Goal: Task Accomplishment & Management: Manage account settings

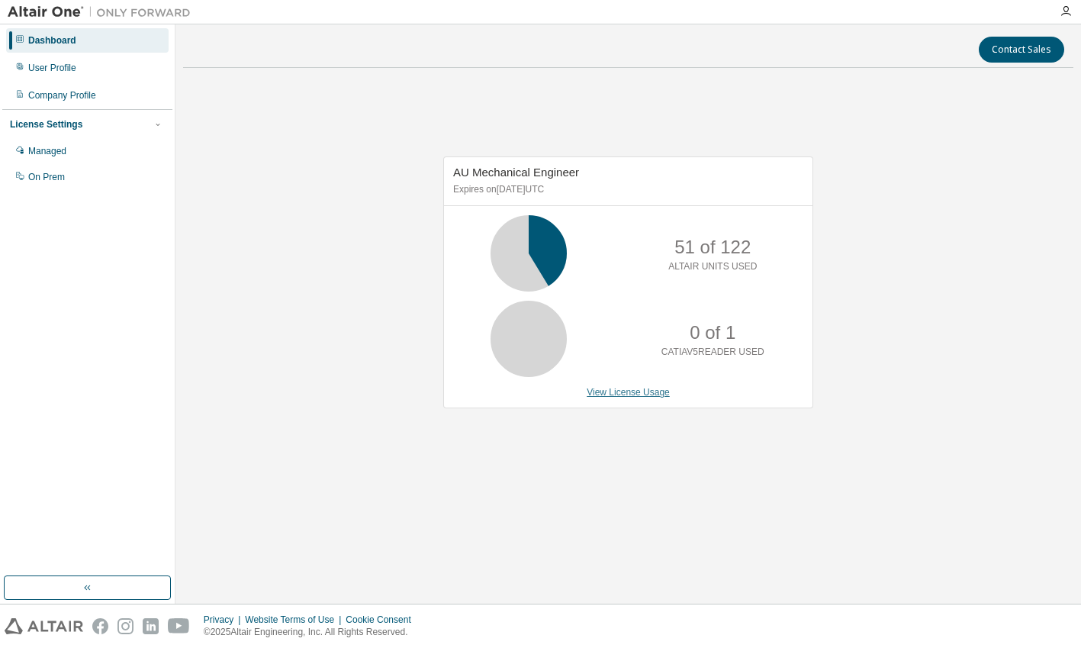
click at [633, 387] on link "View License Usage" at bounding box center [628, 392] width 83 height 11
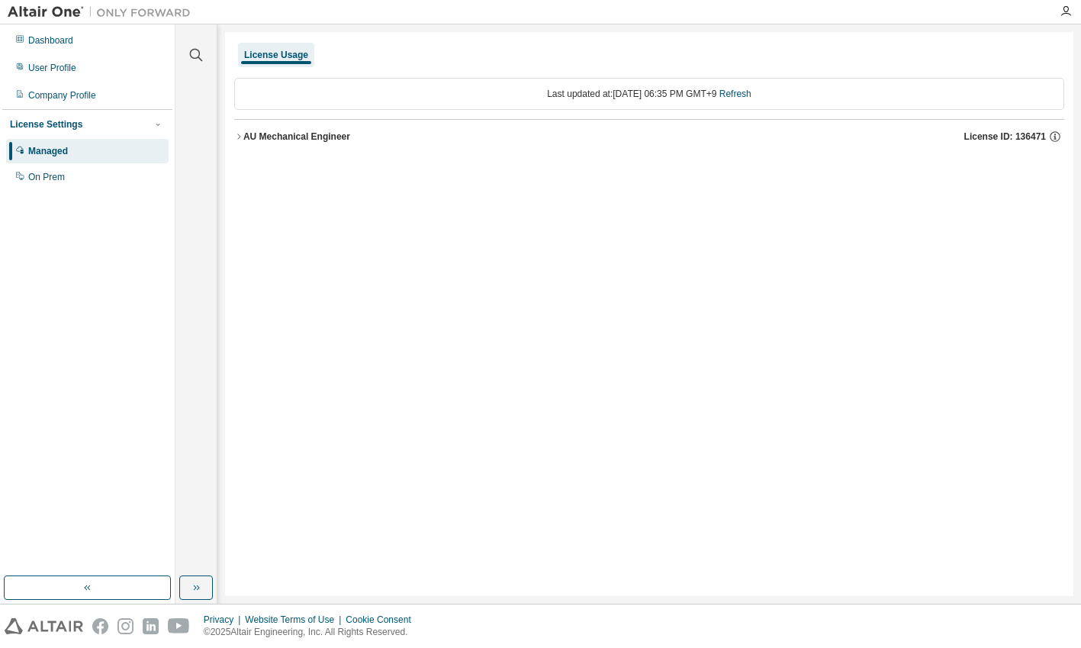
click at [242, 137] on icon "button" at bounding box center [238, 136] width 9 height 9
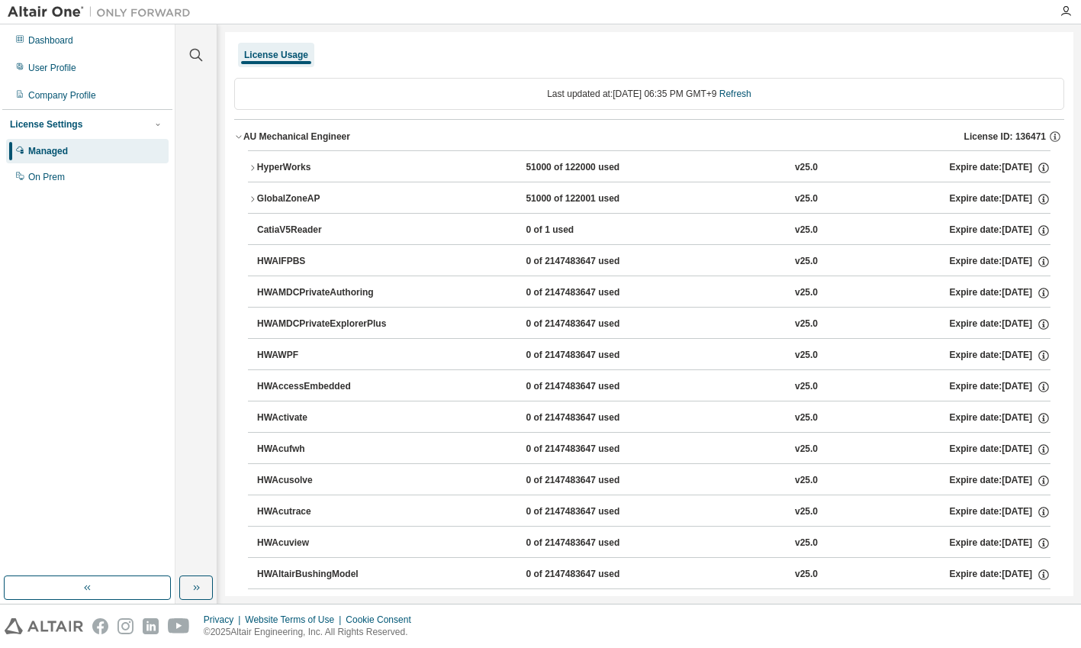
click at [252, 166] on icon "button" at bounding box center [252, 167] width 9 height 9
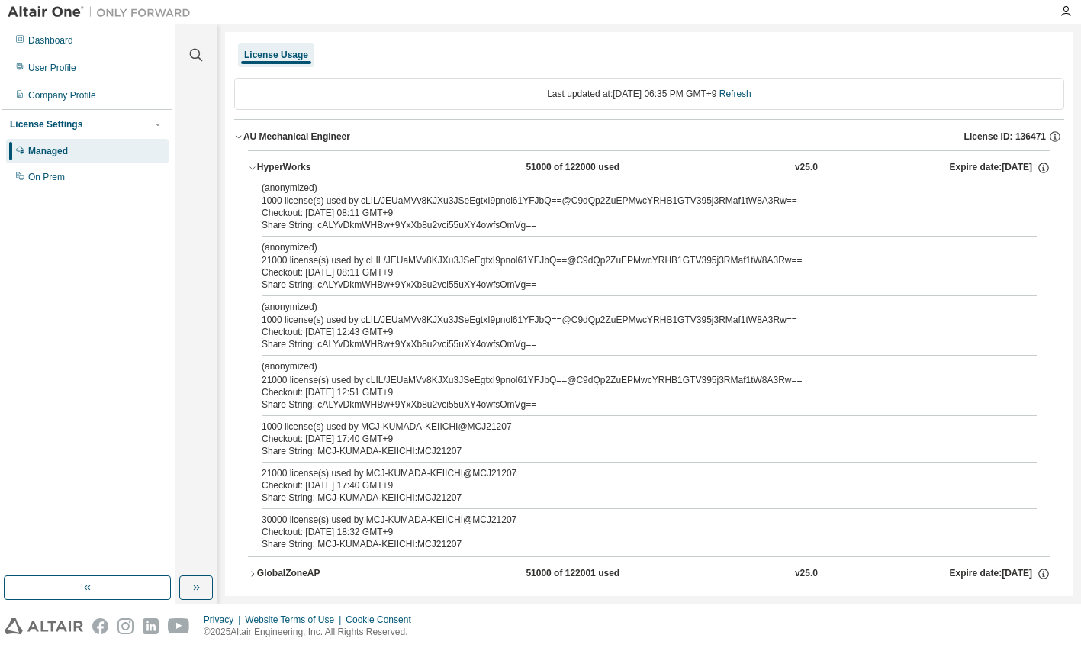
click at [241, 133] on icon "button" at bounding box center [238, 136] width 9 height 9
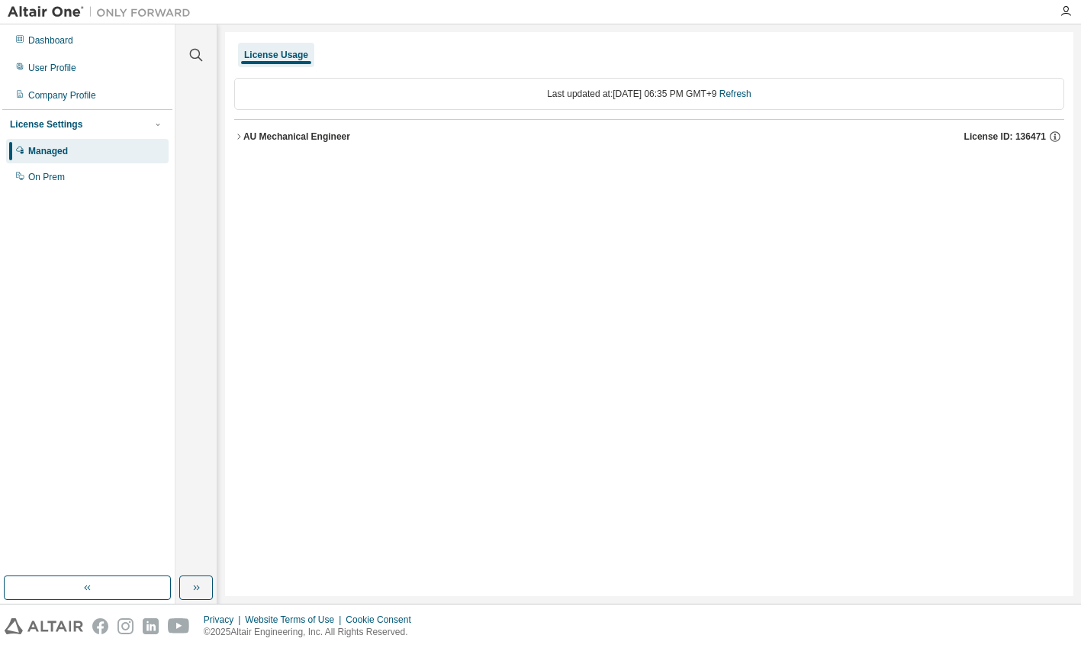
click at [269, 56] on div "License Usage" at bounding box center [276, 55] width 64 height 12
click at [57, 150] on div "Managed" at bounding box center [48, 151] width 40 height 12
click at [56, 124] on div "License Settings" at bounding box center [46, 124] width 72 height 12
click at [61, 127] on div "License Settings" at bounding box center [46, 124] width 72 height 12
click at [275, 138] on div "AU Mechanical Engineer" at bounding box center [296, 136] width 107 height 12
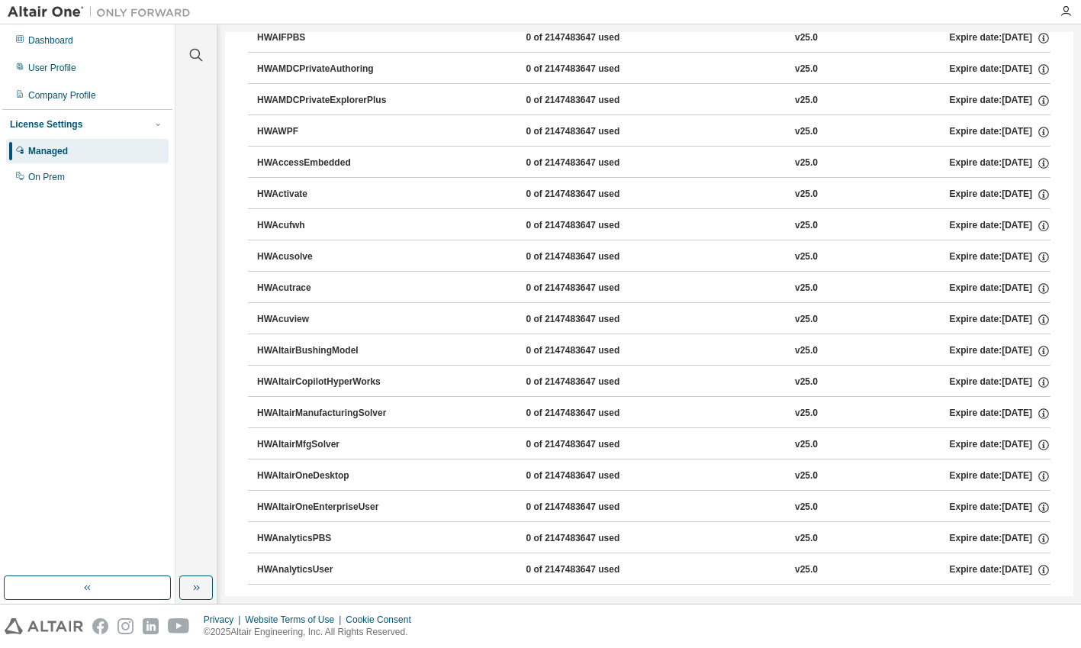
scroll to position [381, 0]
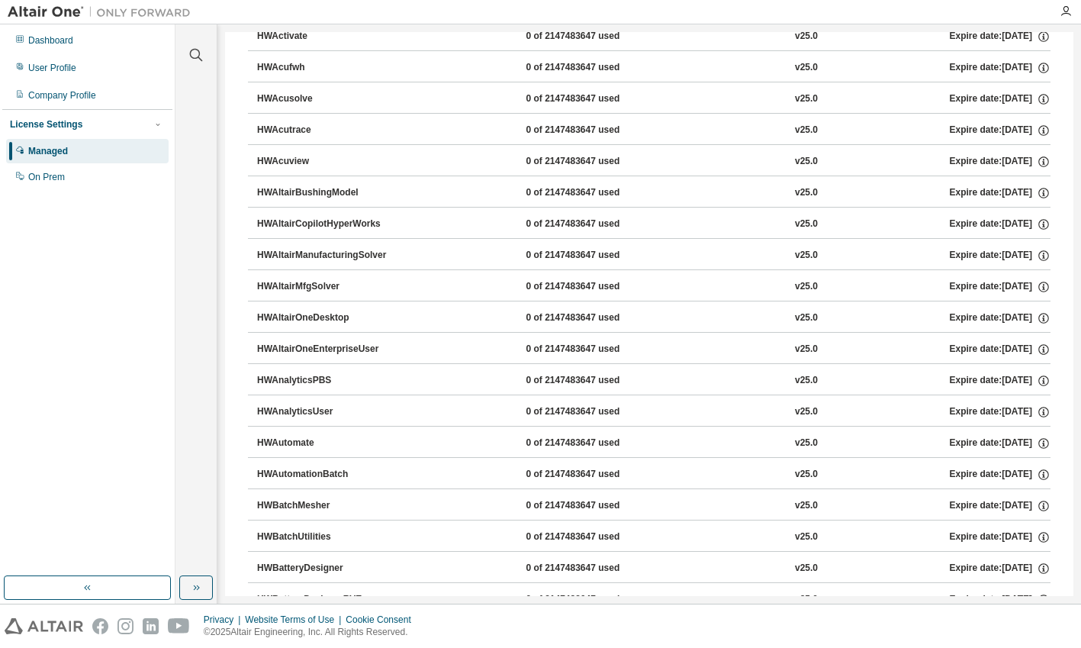
drag, startPoint x: 1073, startPoint y: 84, endPoint x: 1072, endPoint y: 23, distance: 61.0
click at [1072, 23] on div "Dashboard User Profile Company Profile License Settings Managed On Prem Clear a…" at bounding box center [540, 324] width 1081 height 648
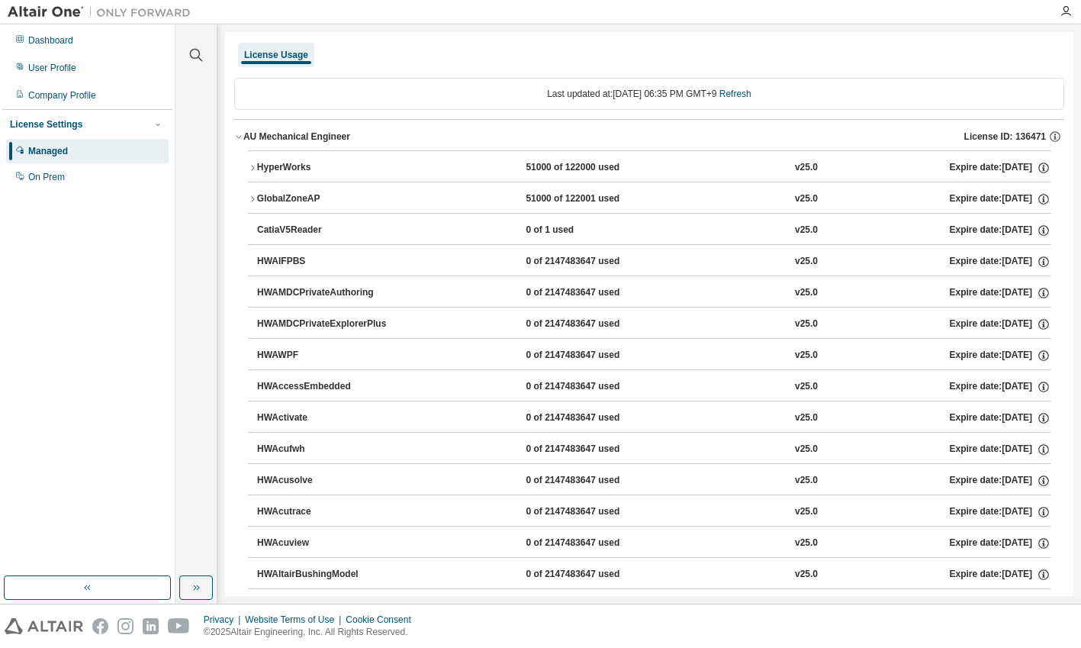
click at [950, 53] on div "License Usage" at bounding box center [649, 54] width 830 height 27
click at [54, 14] on img at bounding box center [103, 12] width 191 height 15
click at [1063, 12] on icon "button" at bounding box center [1066, 11] width 12 height 12
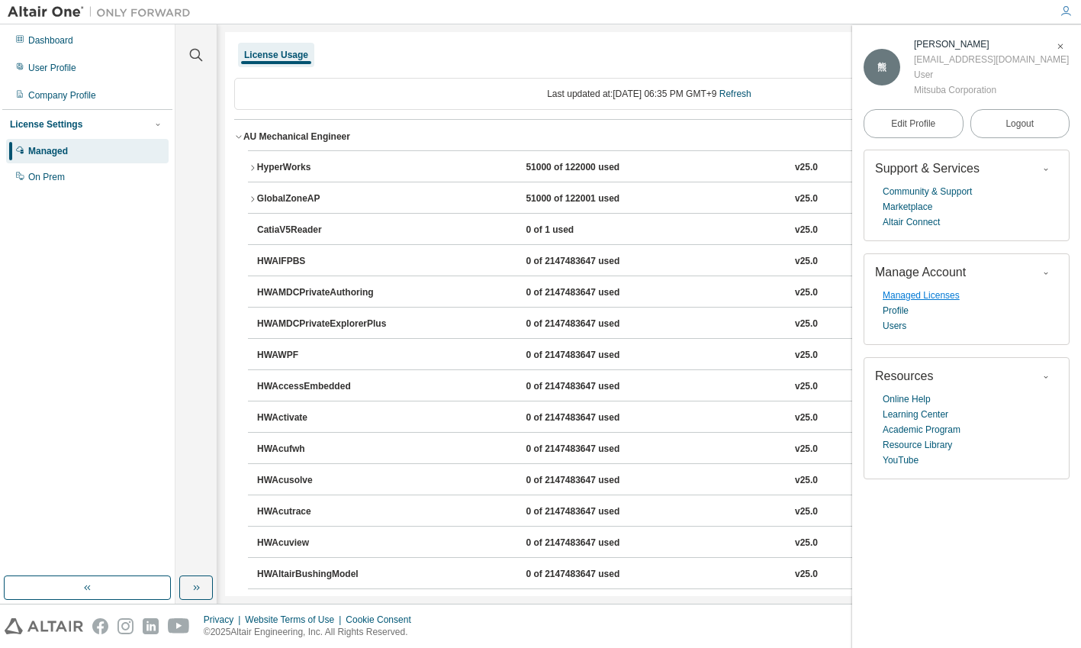
click at [925, 301] on link "Managed Licenses" at bounding box center [921, 295] width 77 height 15
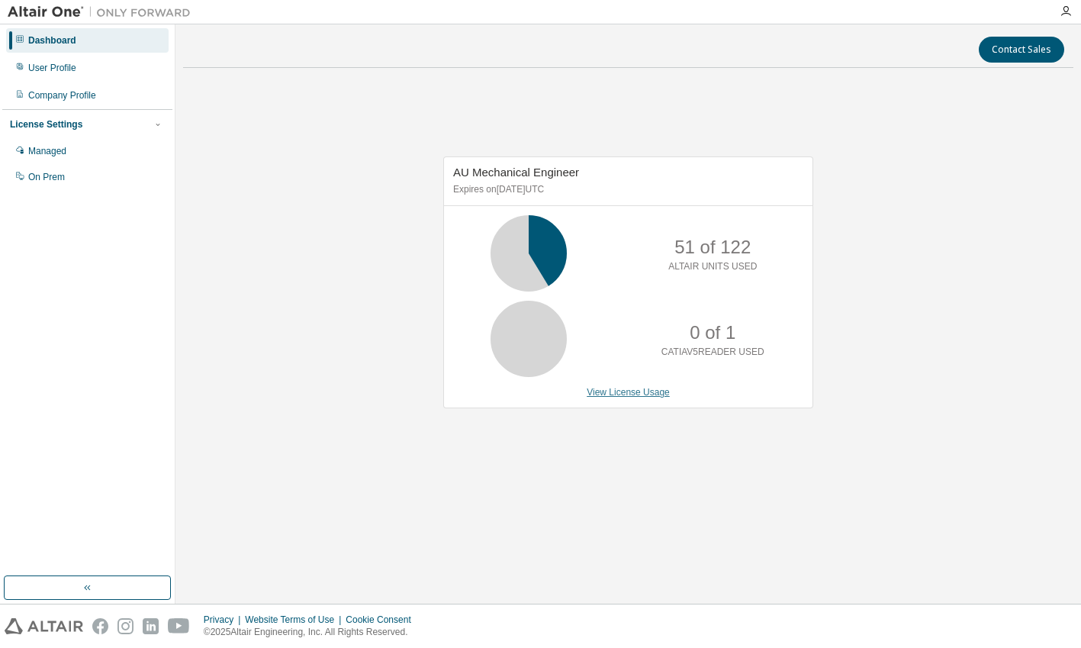
click at [606, 390] on link "View License Usage" at bounding box center [628, 392] width 83 height 11
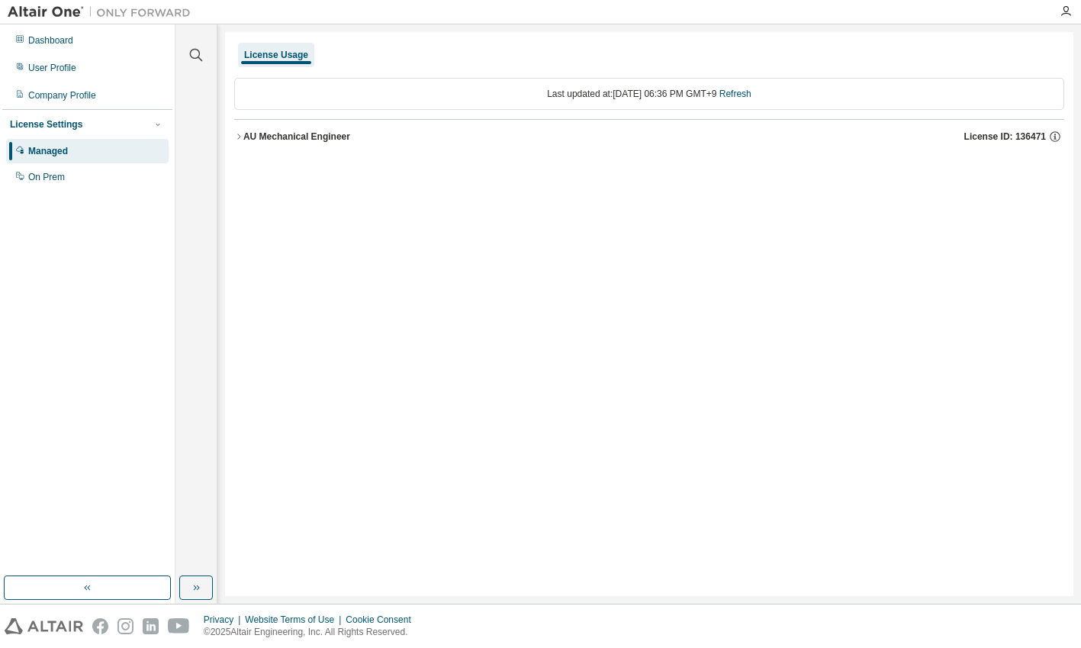
click at [270, 50] on div "License Usage" at bounding box center [276, 55] width 64 height 12
click at [242, 140] on icon "button" at bounding box center [238, 136] width 9 height 9
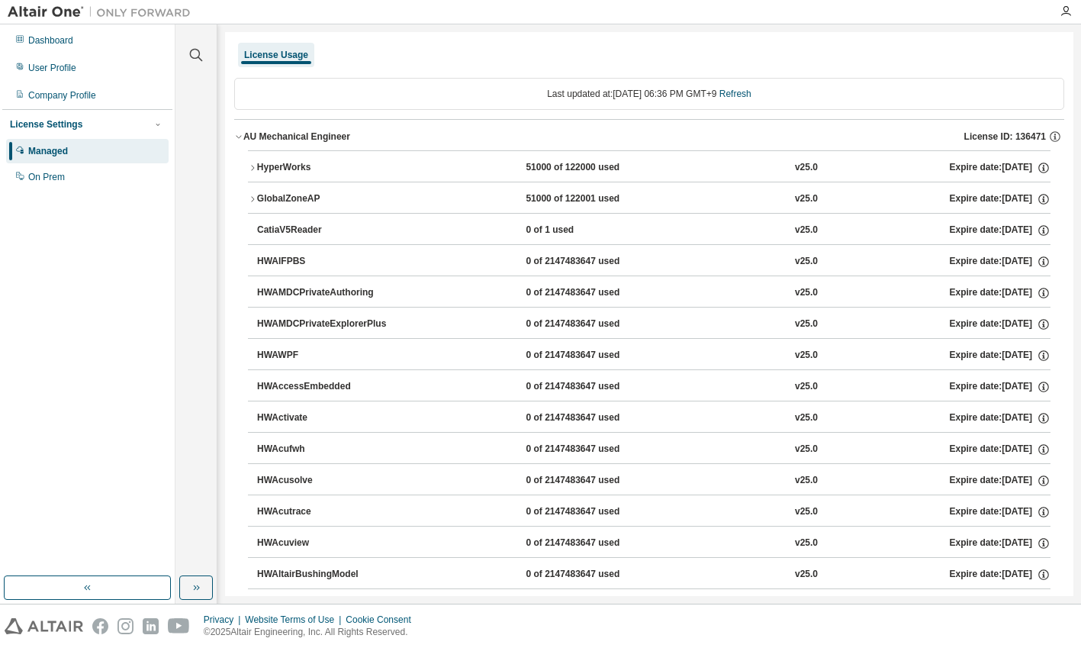
click at [249, 169] on icon "button" at bounding box center [252, 167] width 9 height 9
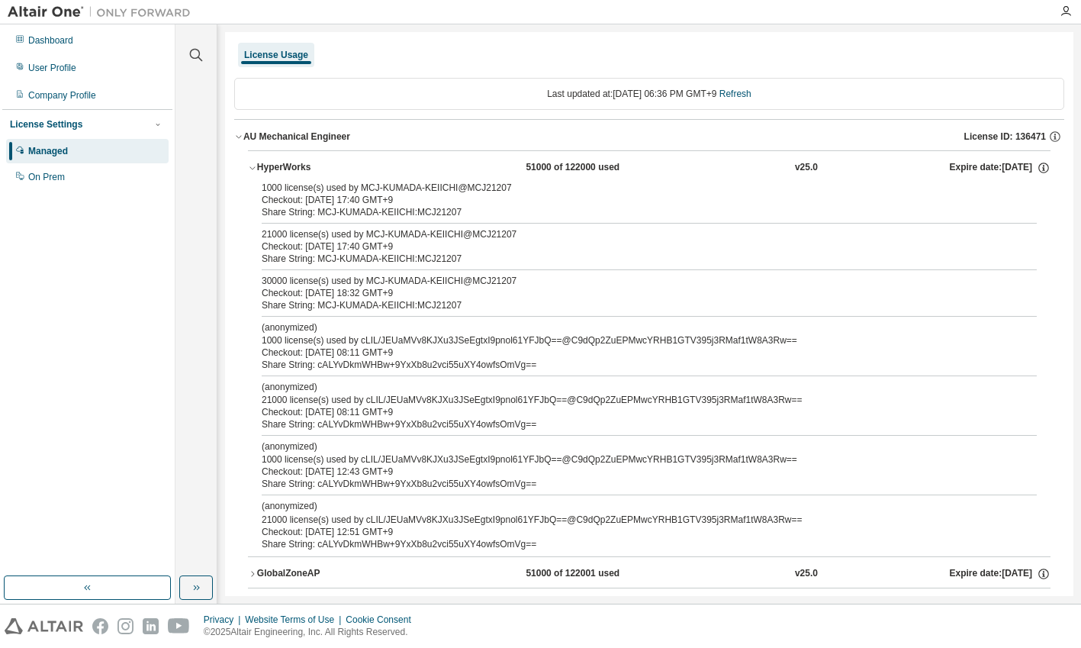
click at [240, 140] on icon "button" at bounding box center [238, 136] width 9 height 9
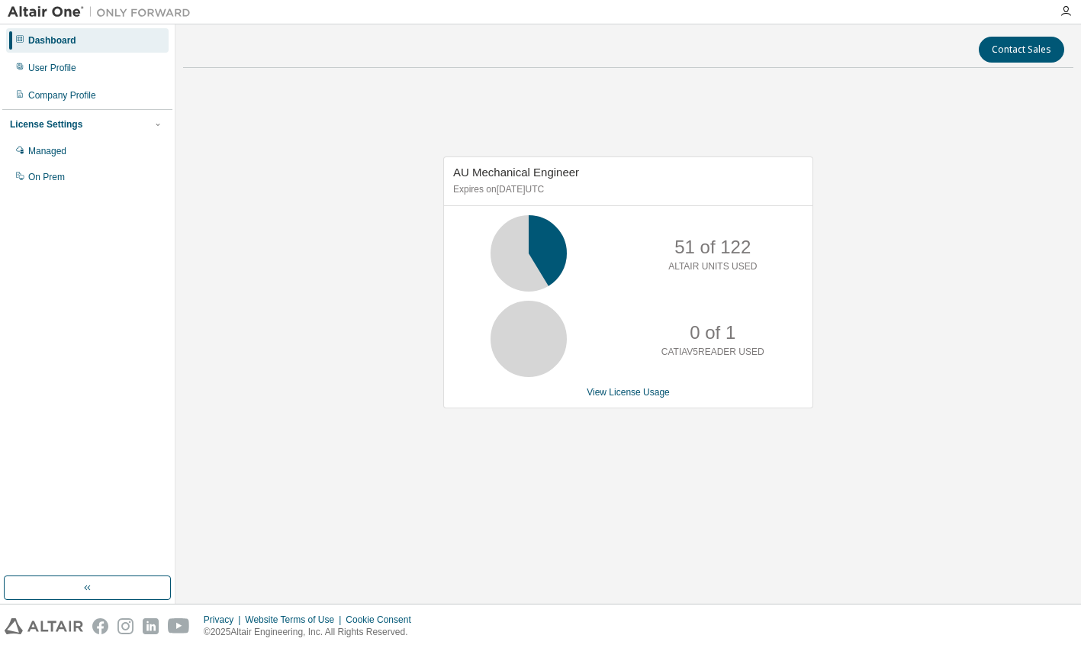
click at [339, 273] on div "AU Mechanical Engineer Expires on January 1, 2038 UTC 51 of 122 ALTAIR UNITS US…" at bounding box center [628, 290] width 890 height 421
click at [599, 391] on link "View License Usage" at bounding box center [628, 392] width 83 height 11
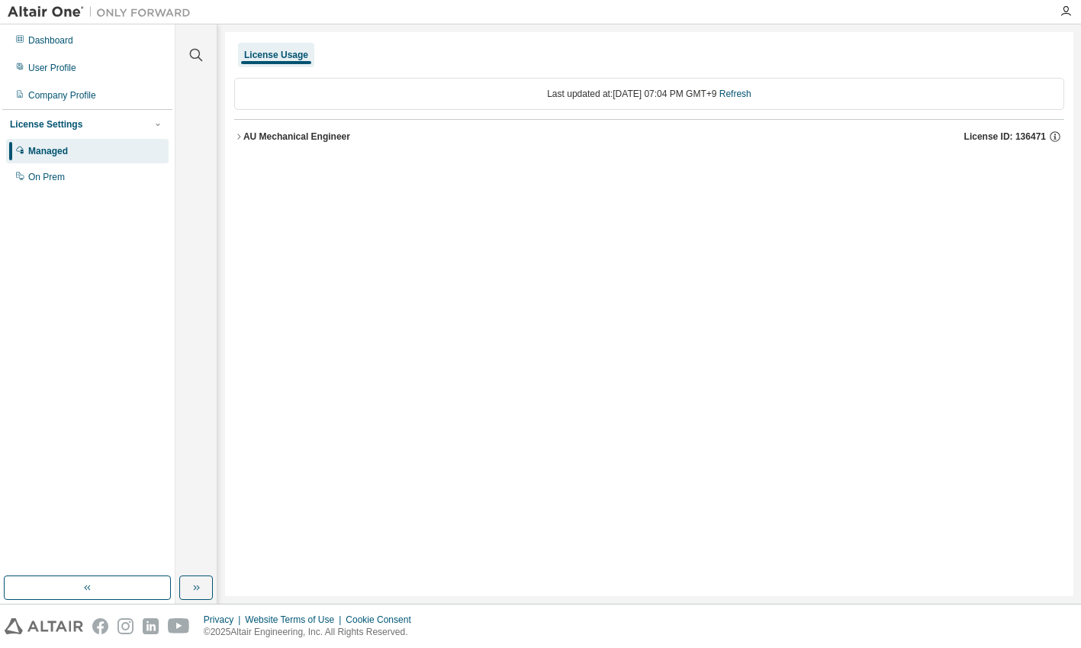
click at [240, 137] on icon "button" at bounding box center [238, 135] width 3 height 5
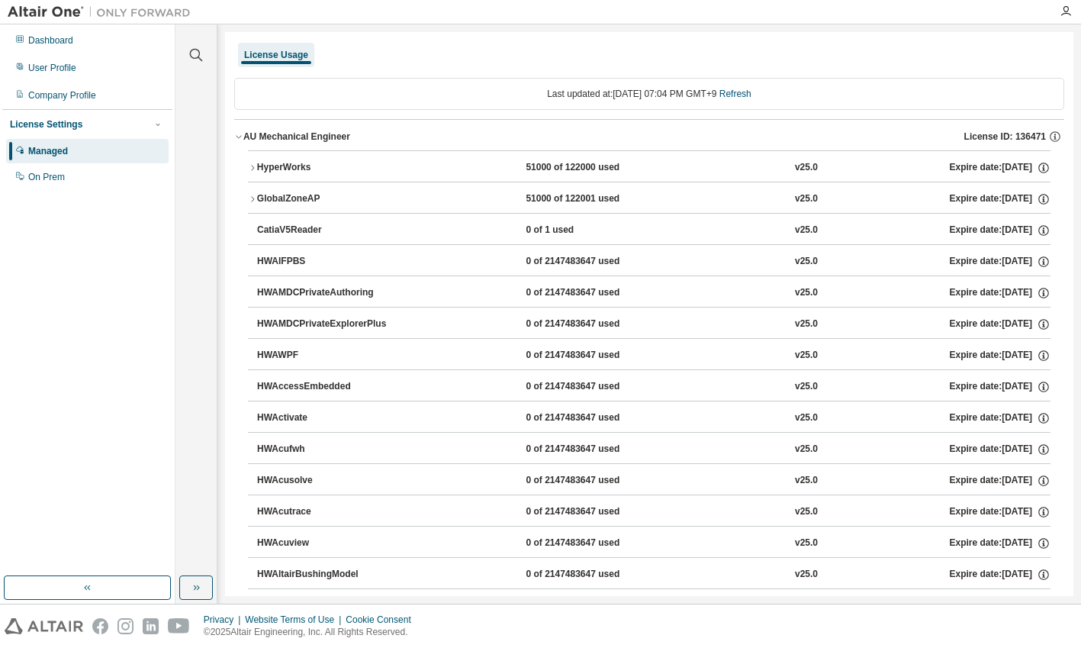
click at [256, 160] on button "HyperWorks 51000 of 122000 used v25.0 Expire date: [DATE]" at bounding box center [649, 168] width 802 height 34
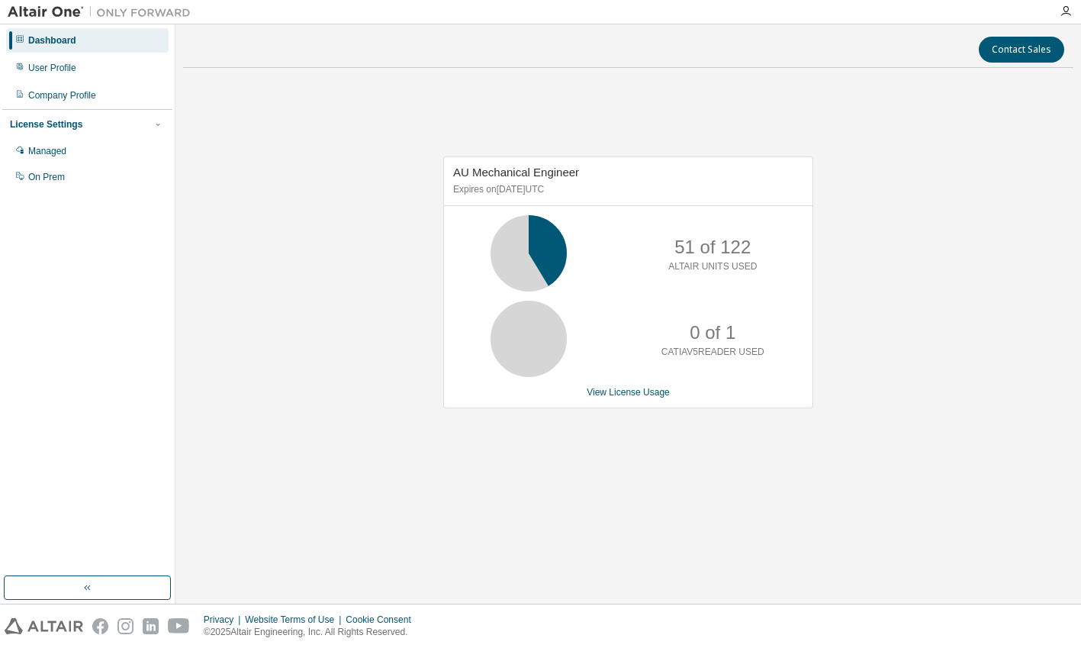
click at [365, 222] on div "AU Mechanical Engineer Expires on [DATE] UTC 51 of 122 ALTAIR UNITS USED 0 of 1…" at bounding box center [628, 290] width 890 height 421
click at [404, 183] on div "AU Mechanical Engineer Expires on [DATE] UTC 51 of 122 ALTAIR UNITS USED 0 of 1…" at bounding box center [628, 290] width 890 height 421
click at [606, 391] on link "View License Usage" at bounding box center [628, 392] width 83 height 11
click at [368, 209] on div "AU Mechanical Engineer Expires on [DATE] UTC 51 of 122 ALTAIR UNITS USED 0 of 1…" at bounding box center [628, 290] width 890 height 421
click at [592, 110] on div "AU Mechanical Engineer Expires on [DATE] UTC 111 of 122 ALTAIR UNITS USED 0 of …" at bounding box center [628, 290] width 890 height 421
